Goal: Browse casually

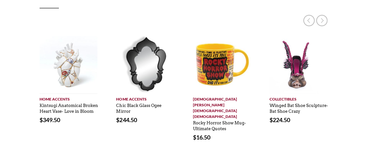
scroll to position [236, 0]
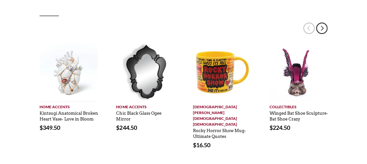
click at [322, 28] on link at bounding box center [321, 27] width 11 height 11
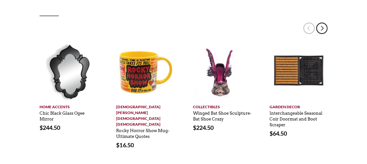
click at [322, 28] on link at bounding box center [321, 27] width 11 height 11
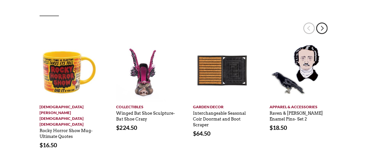
click at [322, 28] on link at bounding box center [321, 27] width 11 height 11
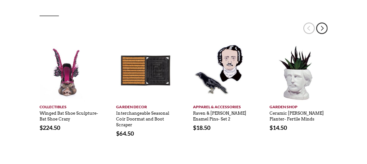
click at [322, 28] on link at bounding box center [321, 27] width 11 height 11
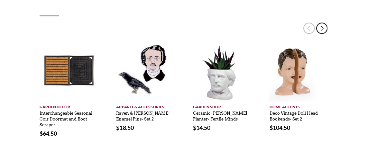
click at [322, 28] on link at bounding box center [321, 27] width 11 height 11
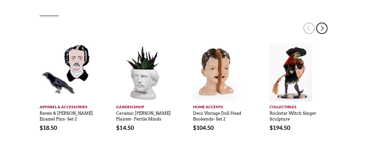
click at [322, 28] on link at bounding box center [321, 27] width 11 height 11
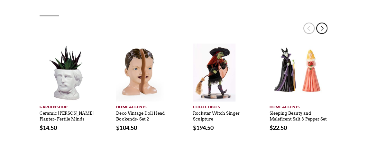
click at [322, 28] on link at bounding box center [321, 27] width 11 height 11
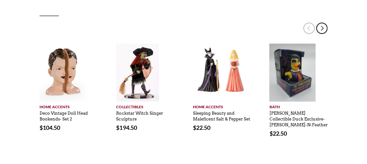
click at [322, 28] on link at bounding box center [321, 27] width 11 height 11
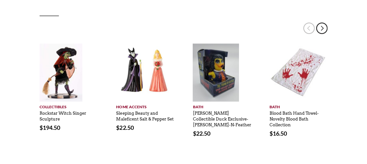
click at [323, 29] on link at bounding box center [321, 27] width 11 height 11
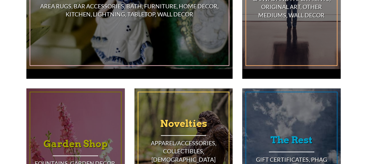
scroll to position [493, 0]
